Goal: Transaction & Acquisition: Purchase product/service

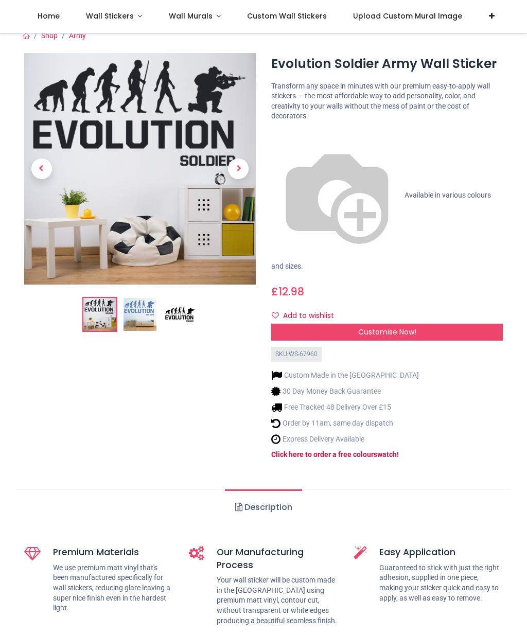
scroll to position [10, 0]
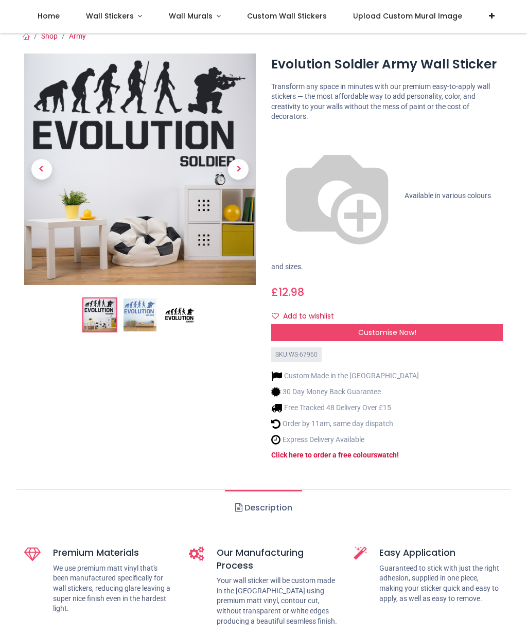
click at [147, 319] on img at bounding box center [139, 314] width 33 height 33
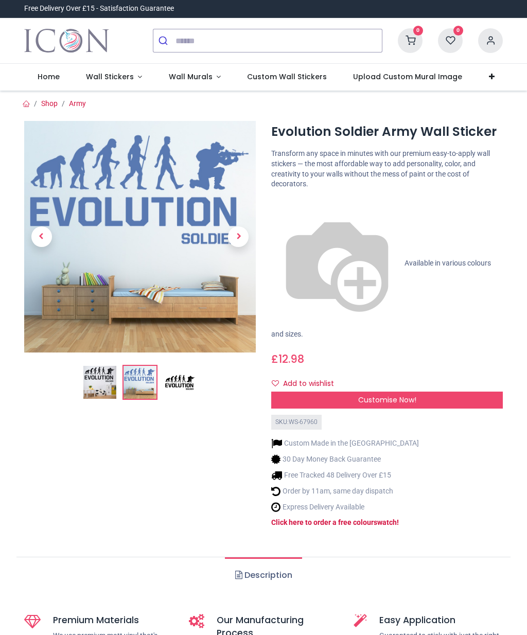
scroll to position [0, 0]
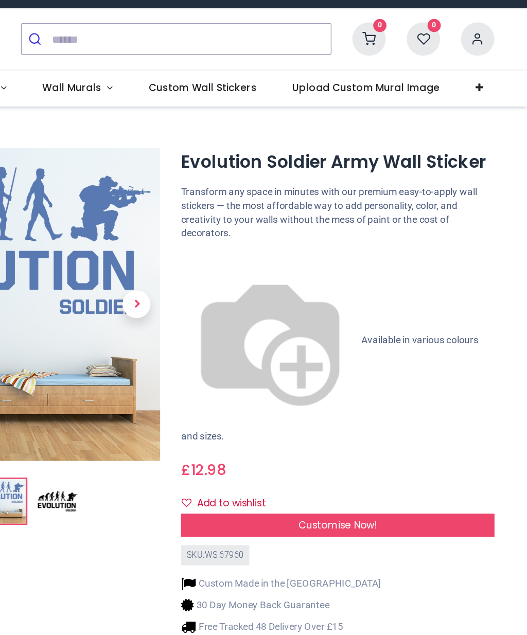
click at [271, 259] on span "Available in various colours and sizes." at bounding box center [381, 298] width 220 height 79
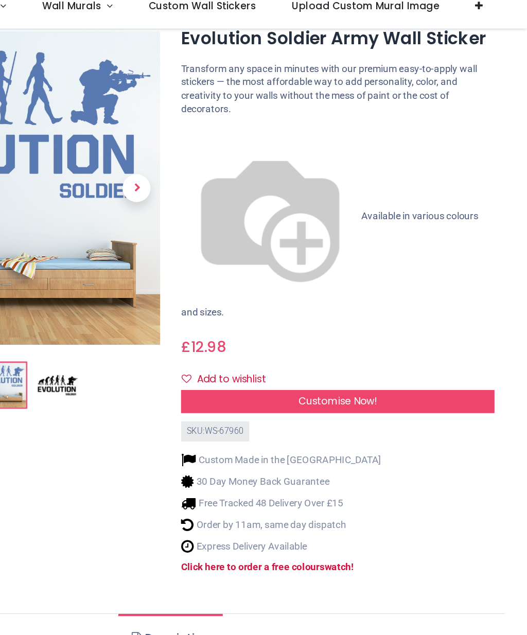
scroll to position [33, 0]
click at [299, 300] on div "Customise Now!" at bounding box center [386, 308] width 231 height 17
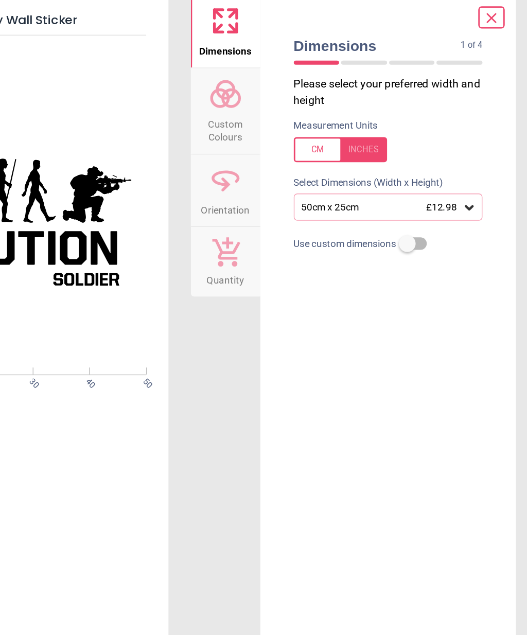
click at [479, 160] on icon at bounding box center [484, 165] width 10 height 10
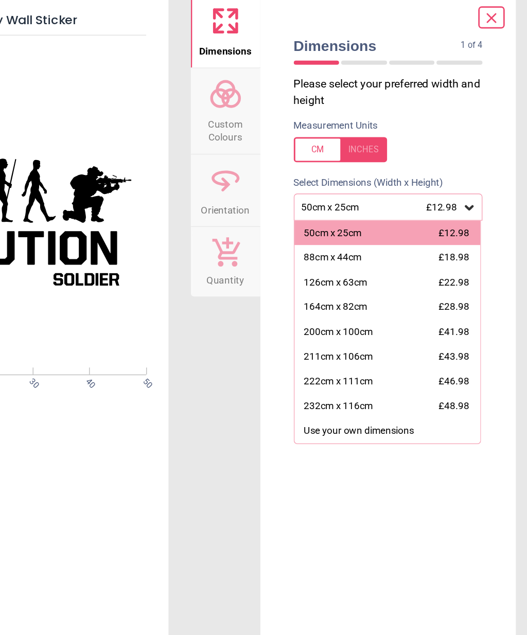
click at [355, 303] on div "232cm x 116cm £48.98" at bounding box center [424, 312] width 138 height 19
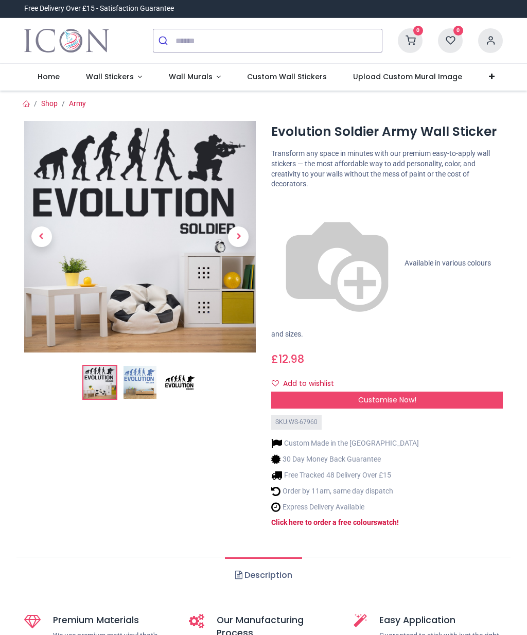
click at [138, 388] on img at bounding box center [139, 382] width 33 height 33
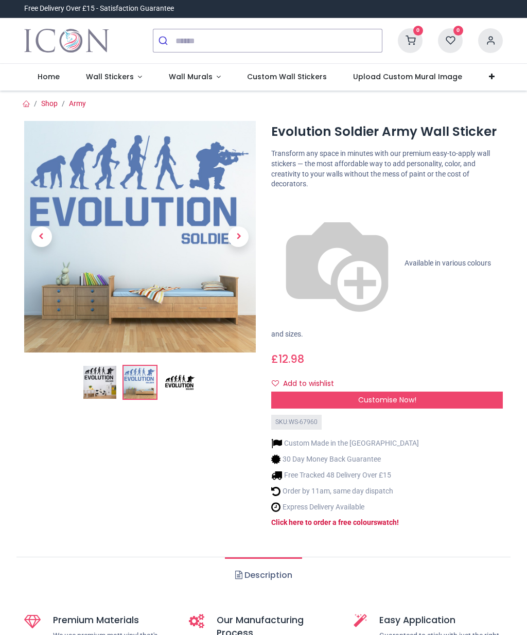
click at [183, 391] on img at bounding box center [180, 382] width 33 height 33
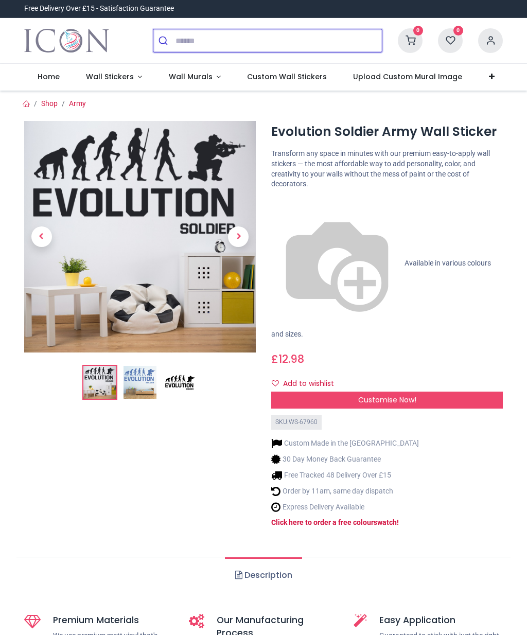
click at [179, 39] on input "search" at bounding box center [278, 40] width 206 height 23
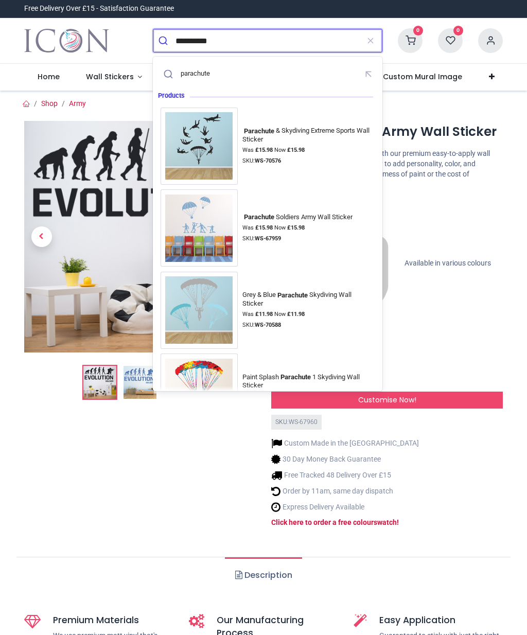
type input "*********"
click at [164, 41] on button "submit" at bounding box center [164, 40] width 22 height 23
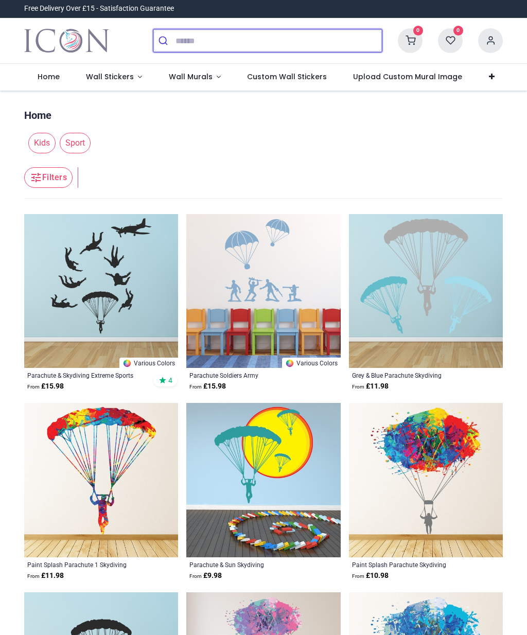
click at [182, 35] on input "search" at bounding box center [278, 40] width 206 height 23
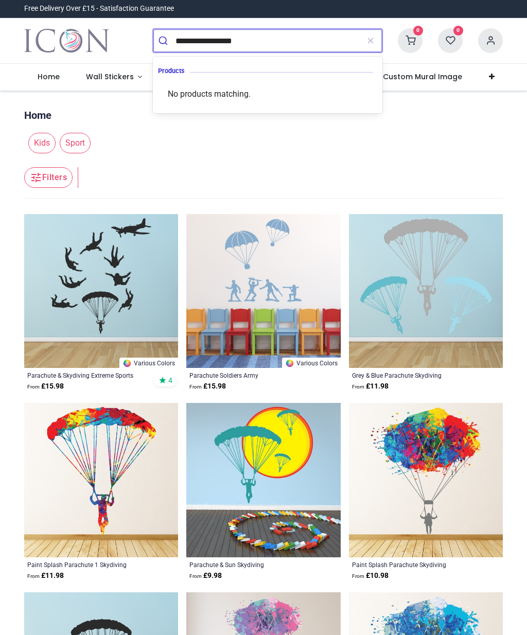
type input "**********"
click at [164, 41] on button "submit" at bounding box center [164, 40] width 22 height 23
